Goal: Browse casually: Explore the website without a specific task or goal

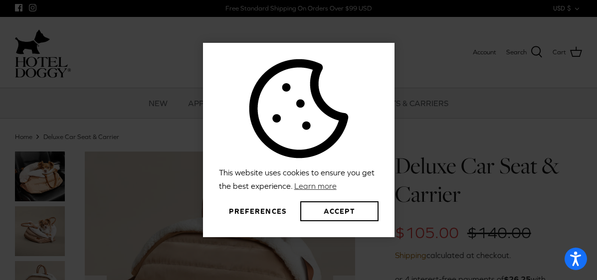
click at [241, 211] on button "Preferences" at bounding box center [258, 211] width 78 height 20
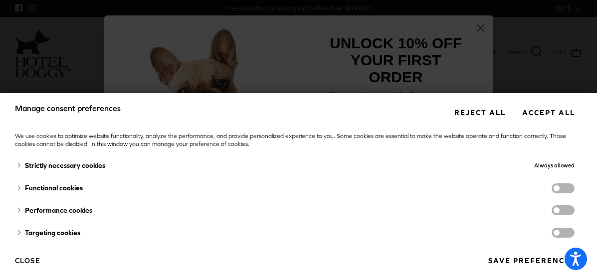
click at [27, 260] on button "Close" at bounding box center [27, 260] width 25 height 17
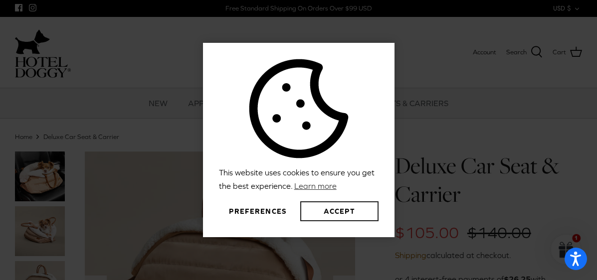
click at [328, 208] on button "Accept" at bounding box center [339, 211] width 78 height 20
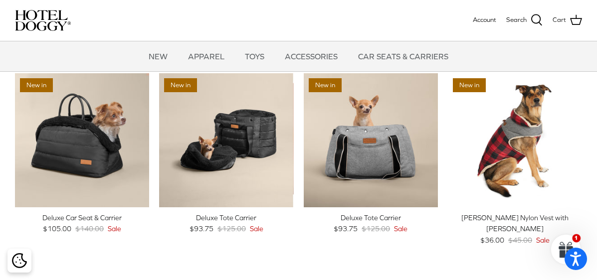
scroll to position [663, 0]
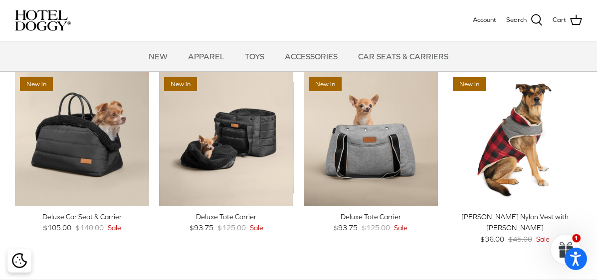
click at [243, 222] on div "Deluxe Tote Carrier" at bounding box center [226, 216] width 134 height 11
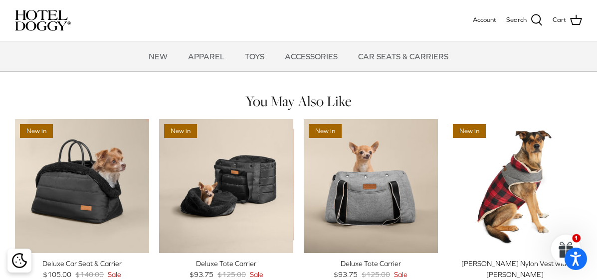
scroll to position [609, 0]
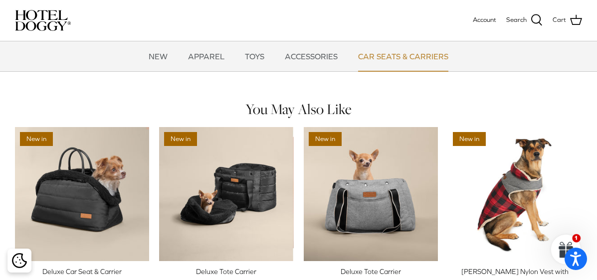
click at [411, 54] on link "CAR SEATS & CARRIERS" at bounding box center [403, 56] width 108 height 30
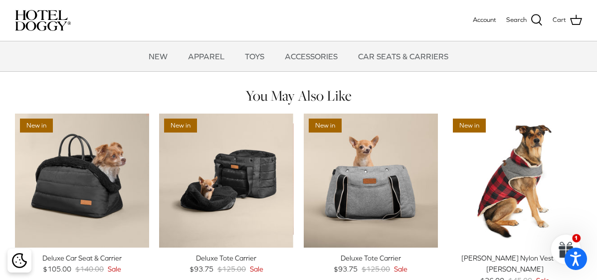
scroll to position [615, 0]
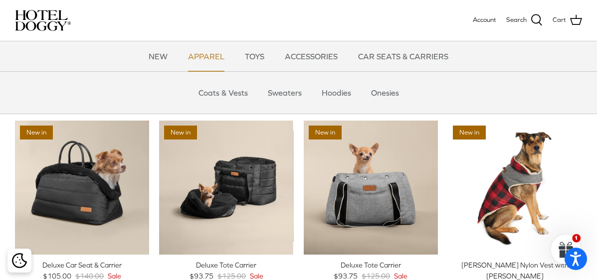
click at [220, 57] on link "APPAREL" at bounding box center [206, 56] width 54 height 30
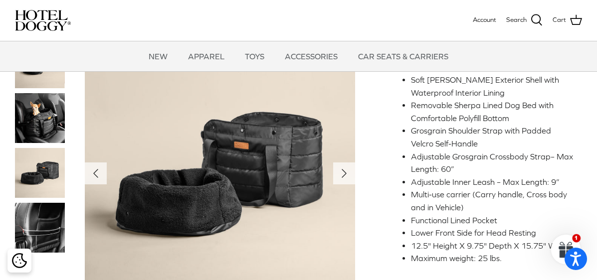
scroll to position [351, 0]
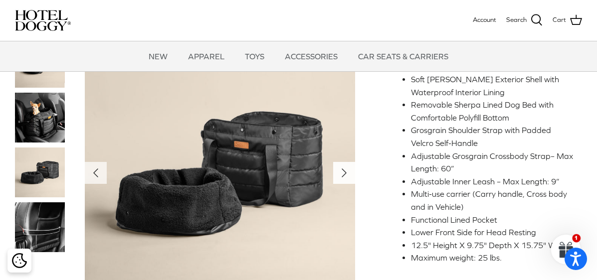
click at [344, 181] on icon "Right" at bounding box center [344, 173] width 16 height 16
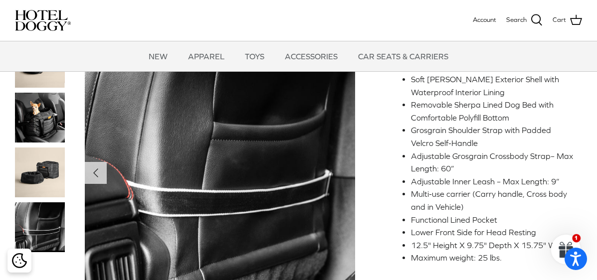
click at [344, 187] on img at bounding box center [220, 173] width 271 height 271
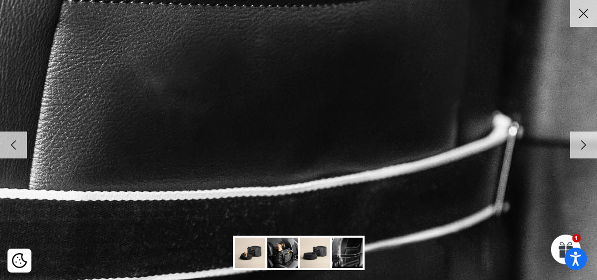
click at [580, 145] on icon "Right" at bounding box center [583, 145] width 17 height 17
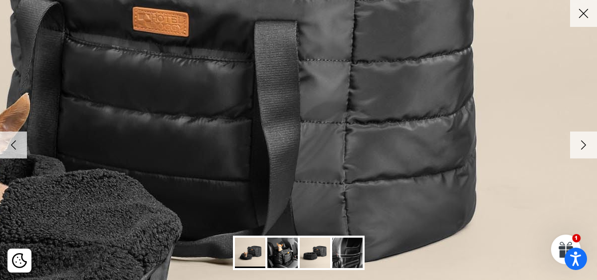
click at [580, 145] on icon "Right" at bounding box center [583, 145] width 17 height 17
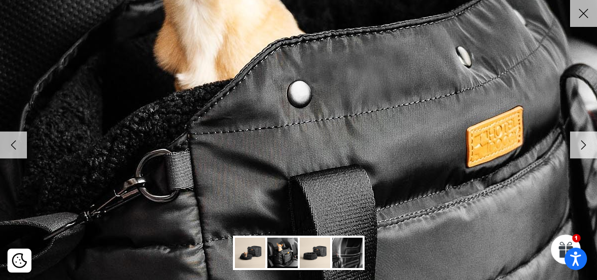
click at [580, 145] on icon "Right" at bounding box center [583, 145] width 17 height 17
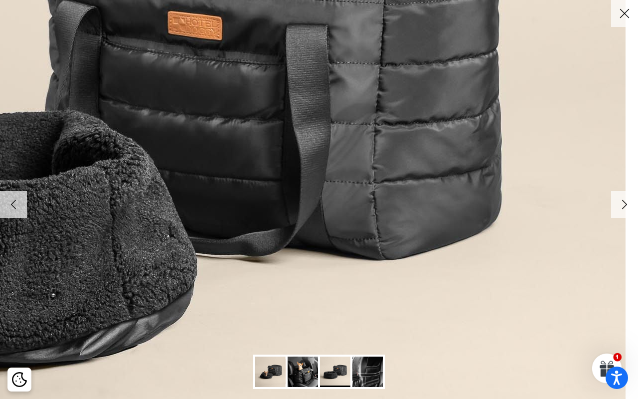
click at [596, 204] on polyline at bounding box center [624, 204] width 4 height 8
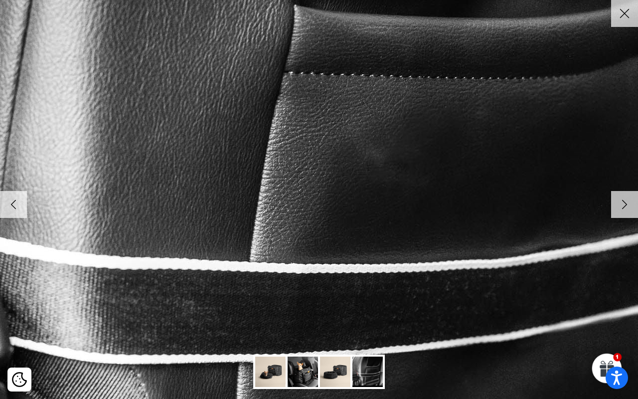
click at [596, 204] on polyline at bounding box center [624, 204] width 4 height 8
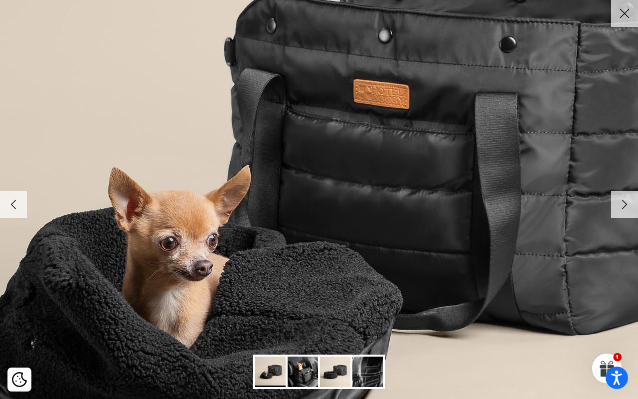
click at [596, 204] on polyline at bounding box center [624, 204] width 4 height 8
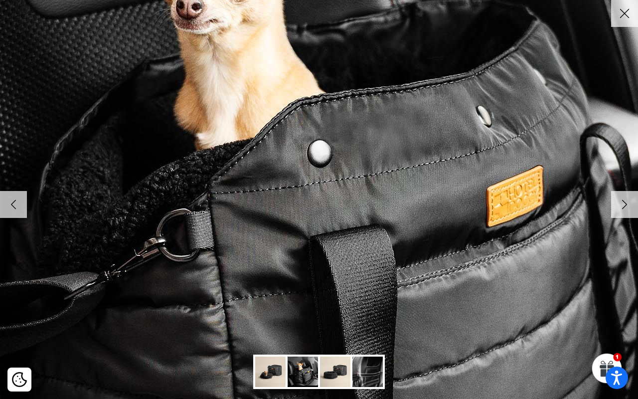
click at [596, 204] on polyline at bounding box center [624, 204] width 4 height 8
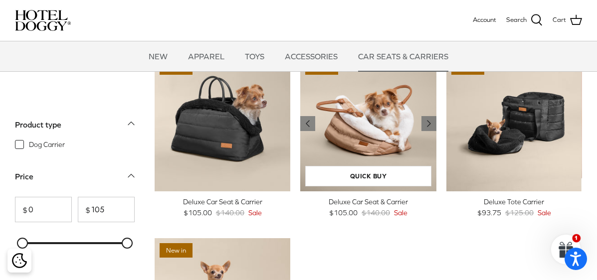
scroll to position [25, 0]
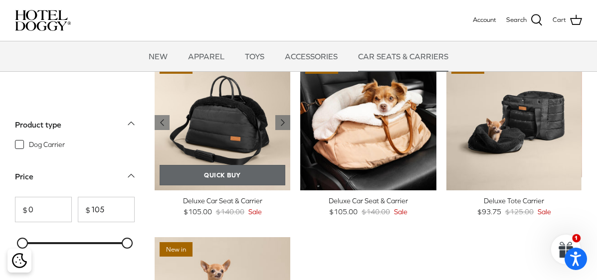
click at [225, 177] on link "Quick buy" at bounding box center [222, 175] width 126 height 20
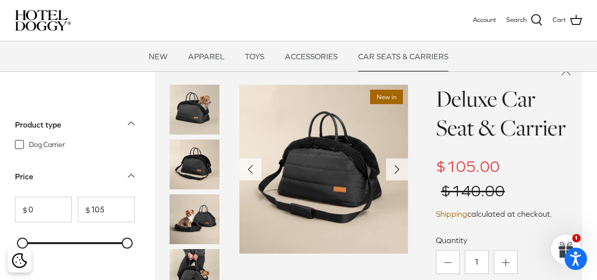
scroll to position [196, 0]
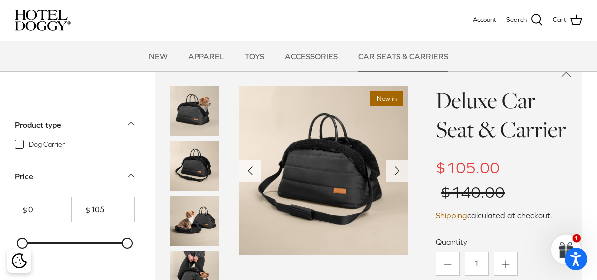
click at [199, 113] on img at bounding box center [194, 111] width 50 height 50
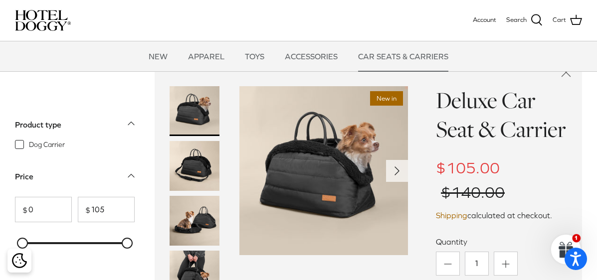
click at [189, 165] on img at bounding box center [194, 166] width 50 height 50
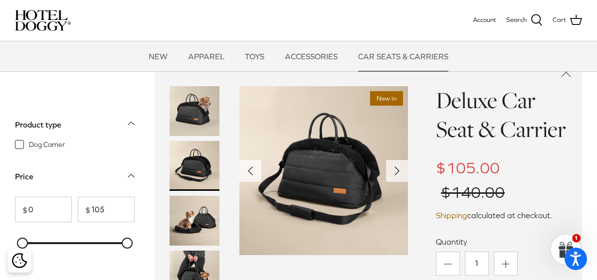
click at [201, 219] on img at bounding box center [194, 221] width 50 height 50
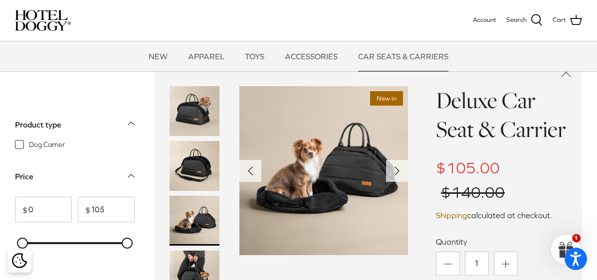
click at [203, 263] on img at bounding box center [194, 276] width 50 height 50
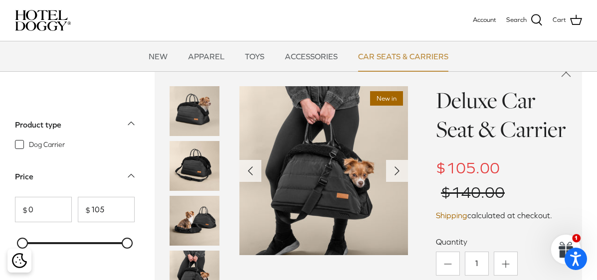
click at [385, 59] on link "CAR SEATS & CARRIERS" at bounding box center [403, 56] width 108 height 30
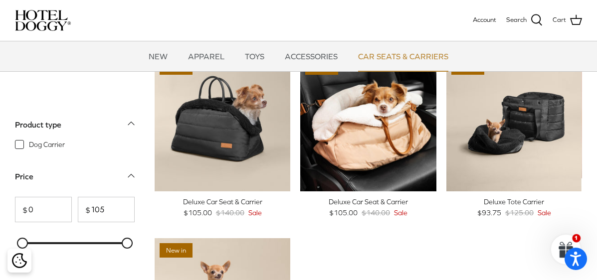
scroll to position [26, 0]
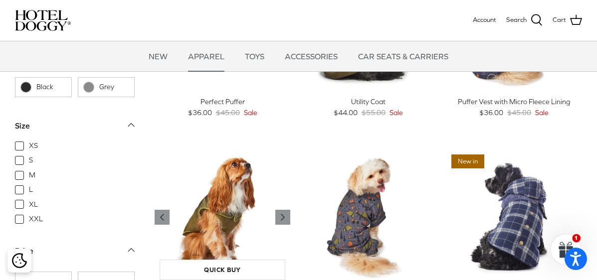
scroll to position [900, 0]
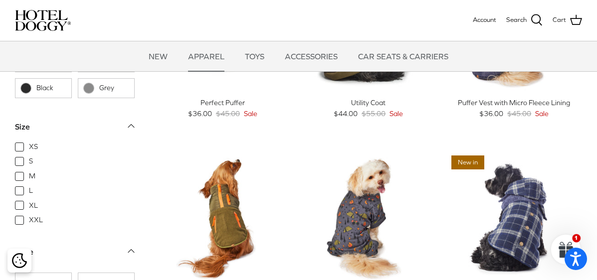
click at [29, 160] on span "S" at bounding box center [31, 161] width 4 height 10
click at [28, 157] on input "S" at bounding box center [28, 156] width 1 height 1
checkbox input "true"
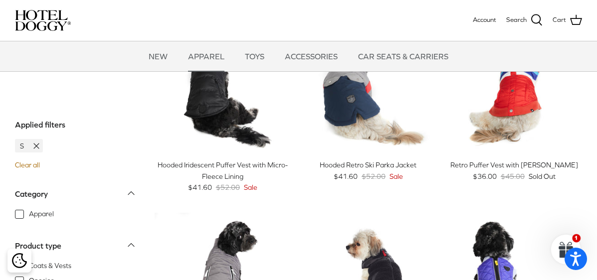
scroll to position [257, 0]
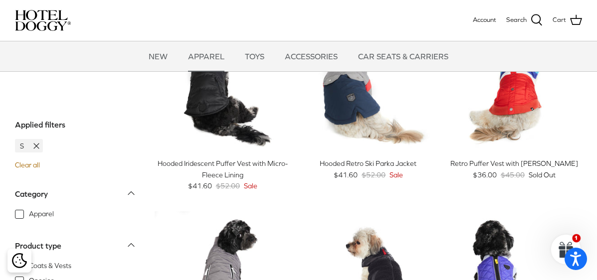
click at [29, 216] on span "Apparel" at bounding box center [41, 214] width 25 height 10
click at [28, 209] on input "Apparel" at bounding box center [28, 208] width 1 height 1
checkbox input "true"
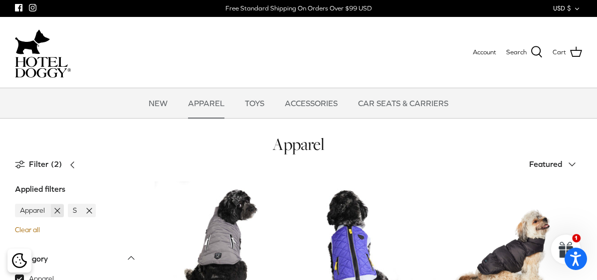
click at [54, 215] on icon at bounding box center [57, 211] width 10 height 10
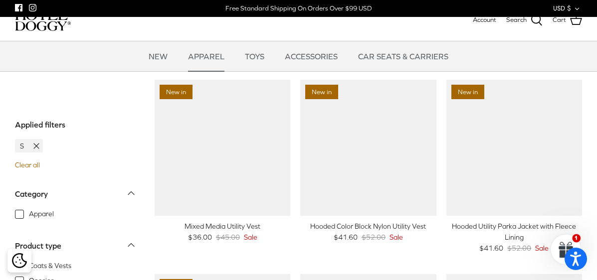
scroll to position [51, 0]
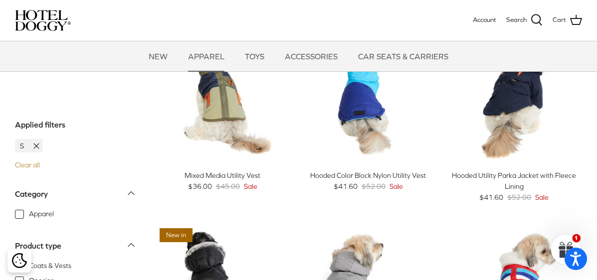
click at [35, 167] on link "Clear all" at bounding box center [27, 165] width 25 height 8
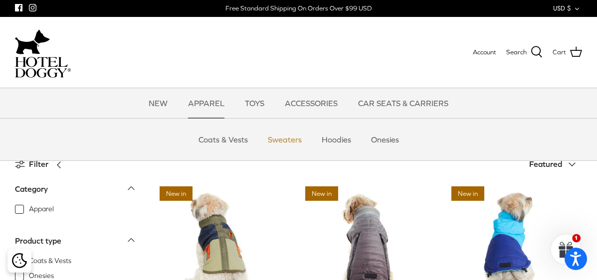
click at [293, 142] on link "Sweaters" at bounding box center [285, 140] width 52 height 30
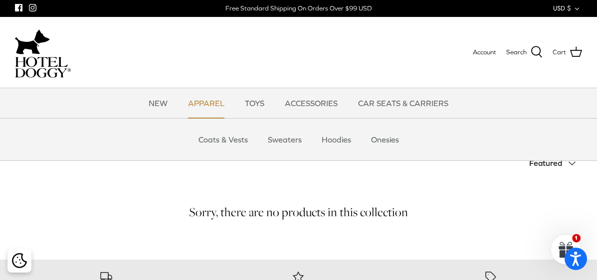
click at [214, 104] on link "APPAREL" at bounding box center [206, 103] width 54 height 30
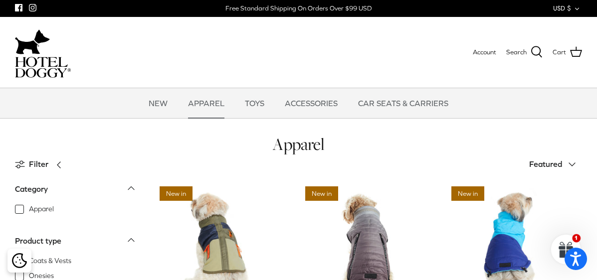
click at [214, 104] on link "APPAREL" at bounding box center [206, 103] width 54 height 30
click at [211, 105] on link "APPAREL" at bounding box center [206, 103] width 54 height 30
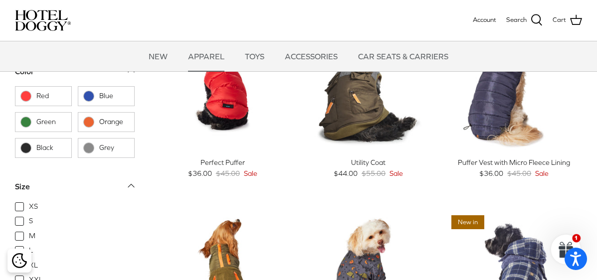
scroll to position [809, 0]
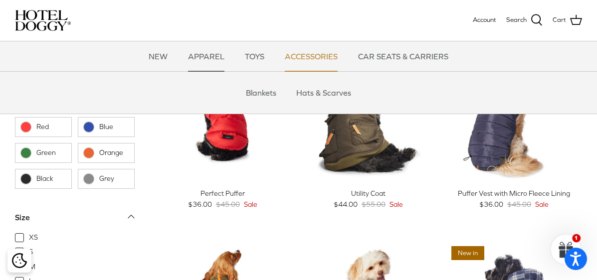
click at [309, 53] on link "ACCESSORIES" at bounding box center [311, 56] width 71 height 30
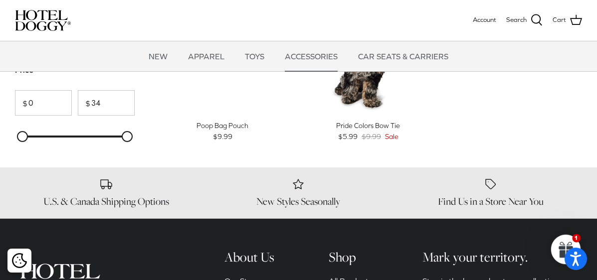
scroll to position [467, 0]
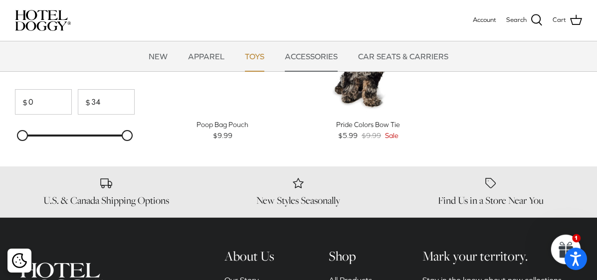
click at [259, 57] on link "TOYS" at bounding box center [254, 56] width 37 height 30
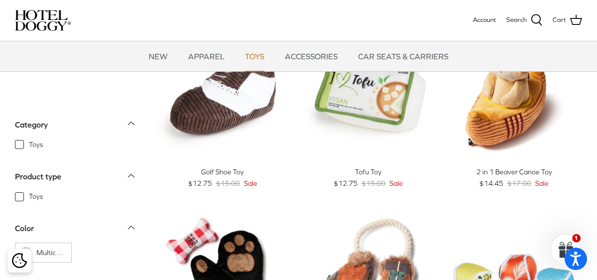
scroll to position [610, 0]
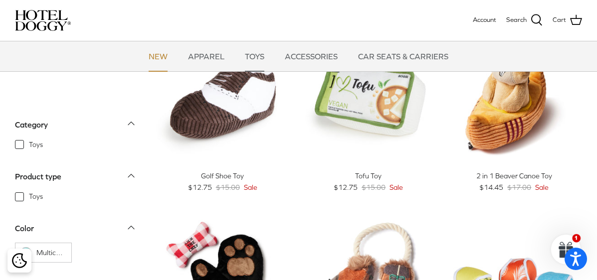
click at [160, 56] on link "NEW" at bounding box center [158, 56] width 37 height 30
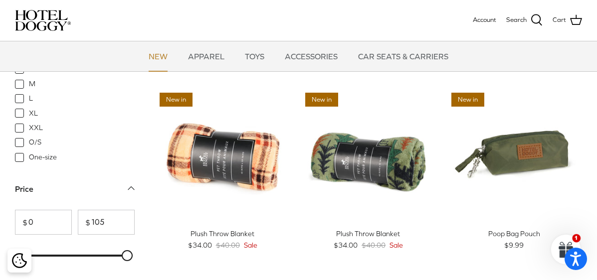
scroll to position [1190, 0]
